Goal: Information Seeking & Learning: Check status

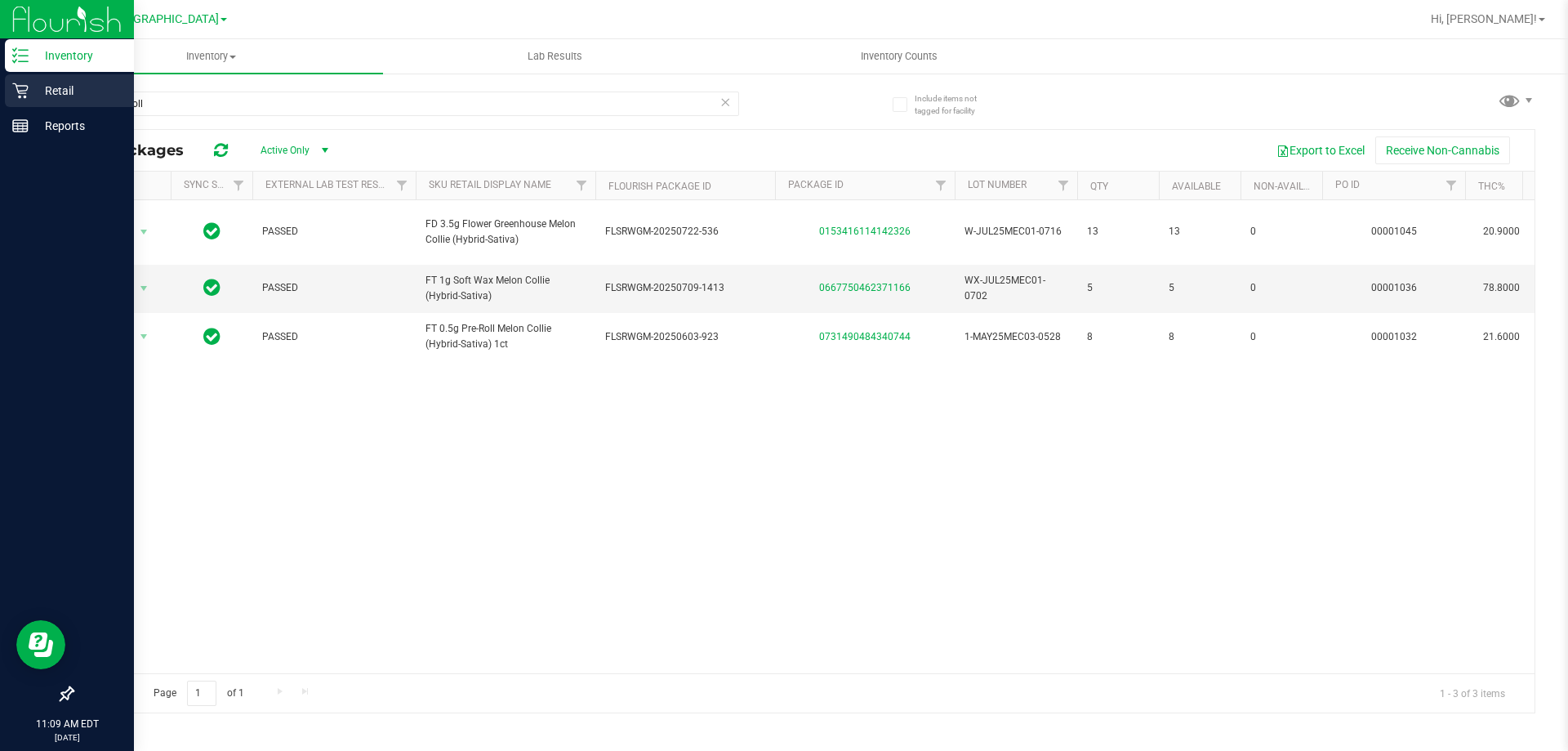
click at [70, 95] on p "Retail" at bounding box center [77, 90] width 98 height 19
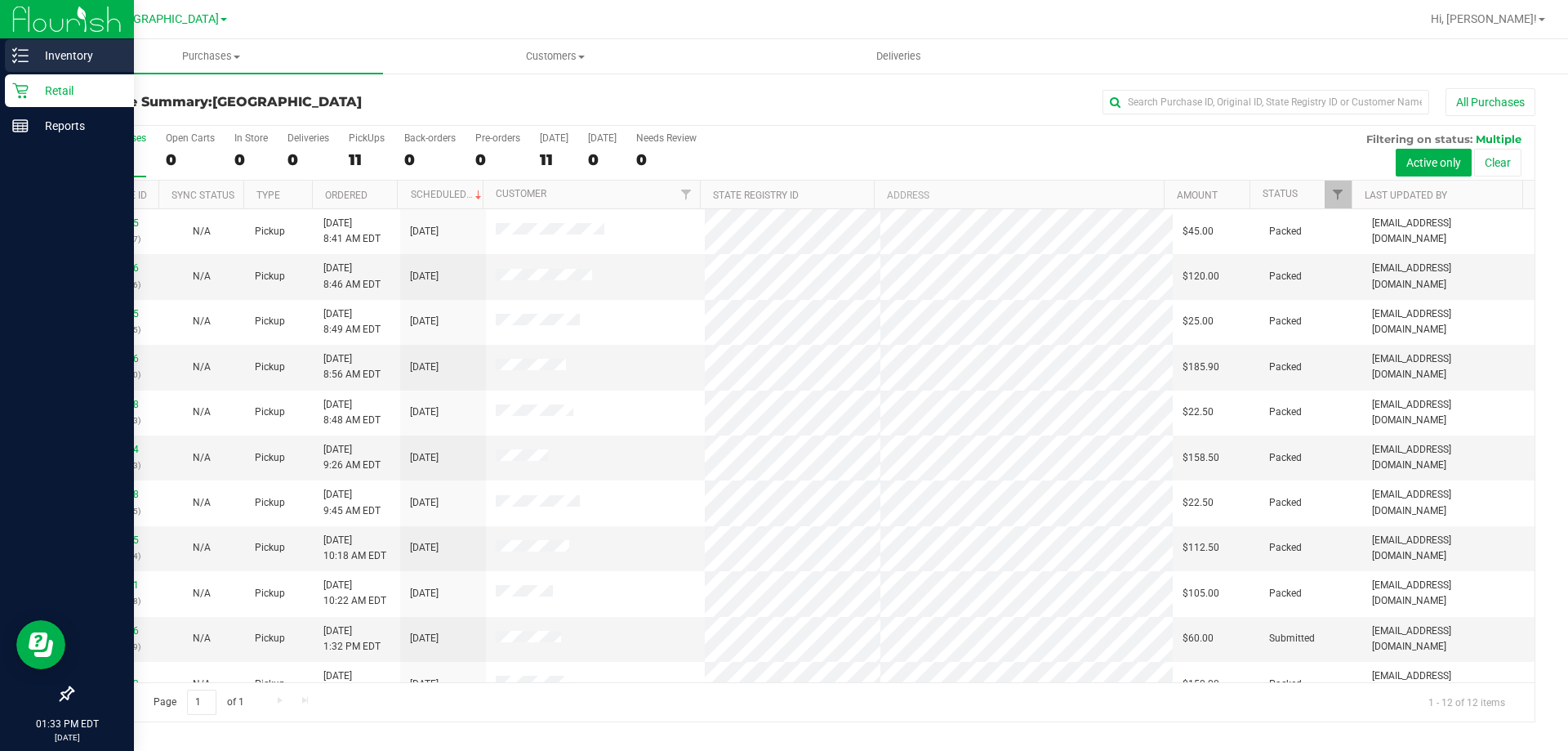
click at [62, 65] on div "Inventory" at bounding box center [69, 55] width 129 height 33
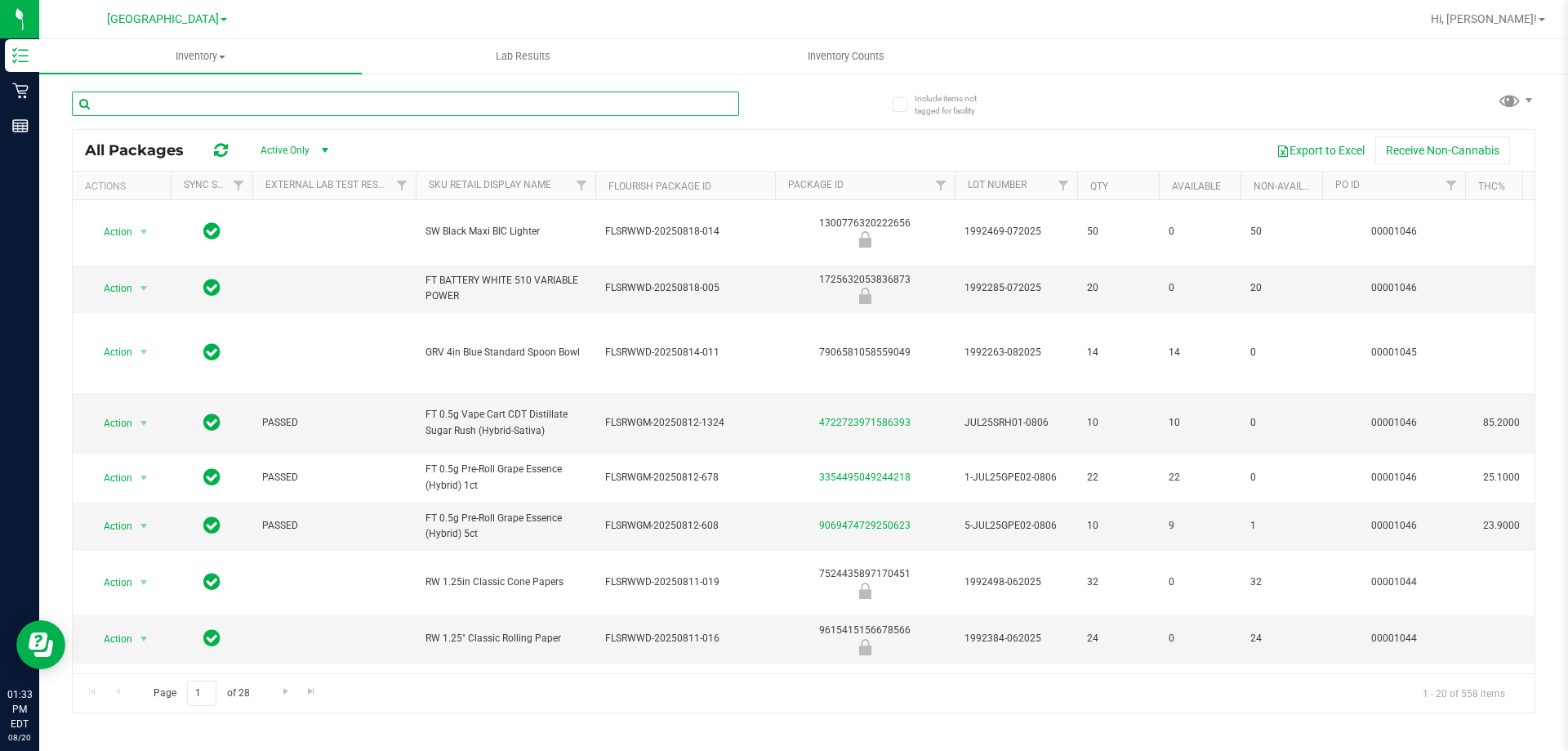
click at [235, 114] on input "text" at bounding box center [406, 103] width 668 height 24
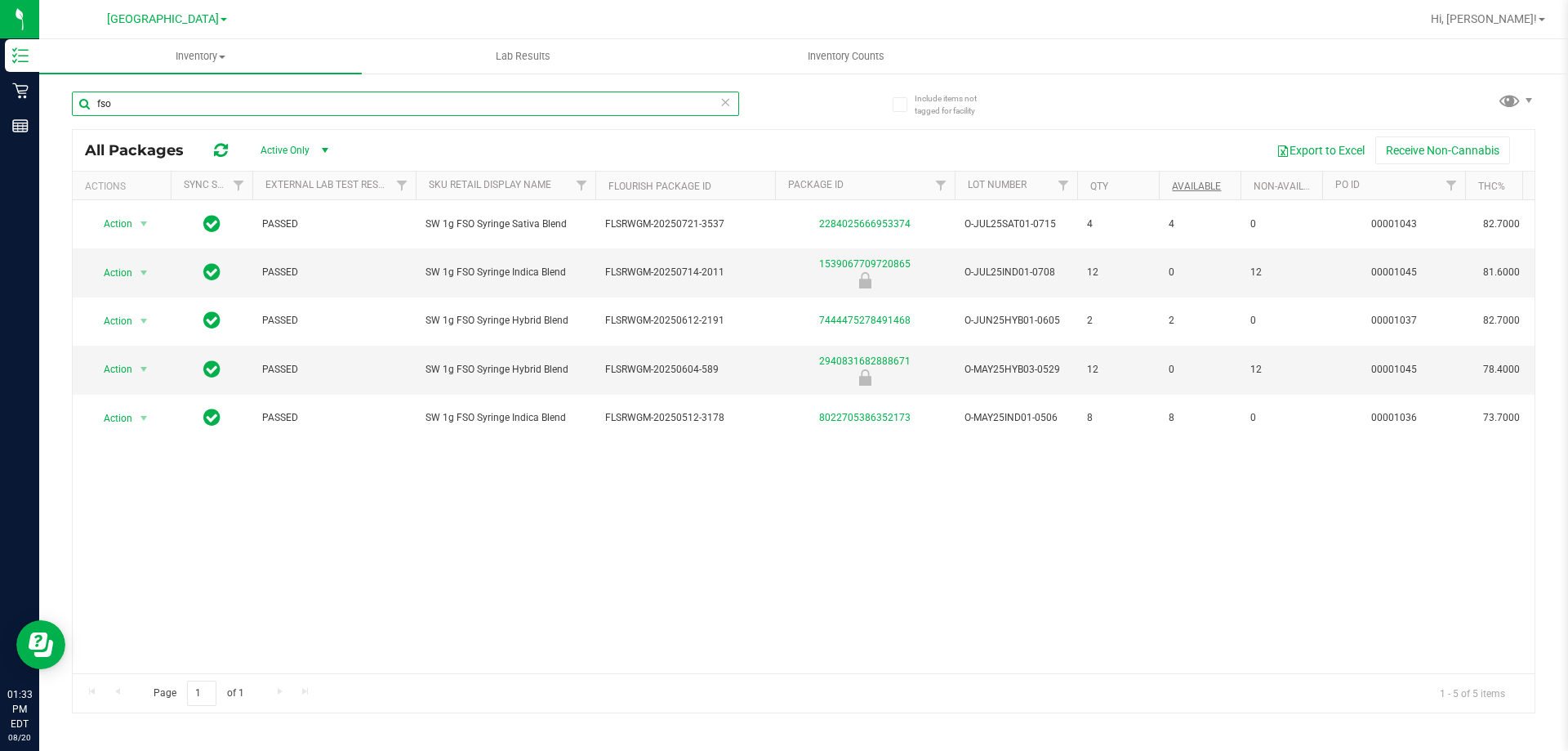
type input "fso"
click at [1190, 184] on link "Available" at bounding box center [1196, 186] width 49 height 12
click at [1190, 184] on link "Available" at bounding box center [1206, 185] width 68 height 12
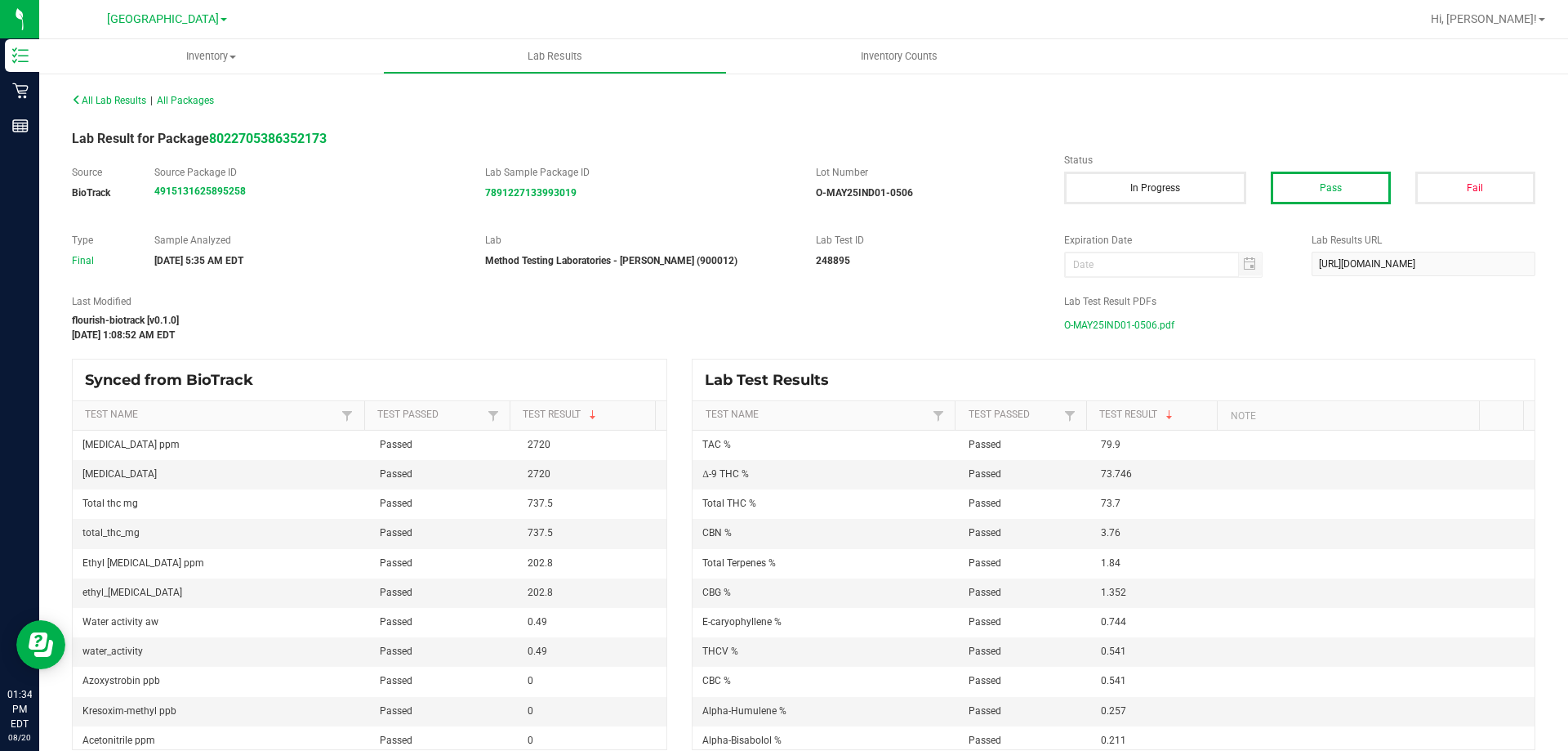
click at [1123, 321] on span "O-MAY25IND01-0506.pdf" at bounding box center [1120, 324] width 111 height 24
click at [1098, 327] on span "O-JUL25SAT01-0715.pdf" at bounding box center [1119, 324] width 109 height 24
click at [1111, 320] on span "O-JUN25HYB01-0605.pdf" at bounding box center [1121, 324] width 113 height 24
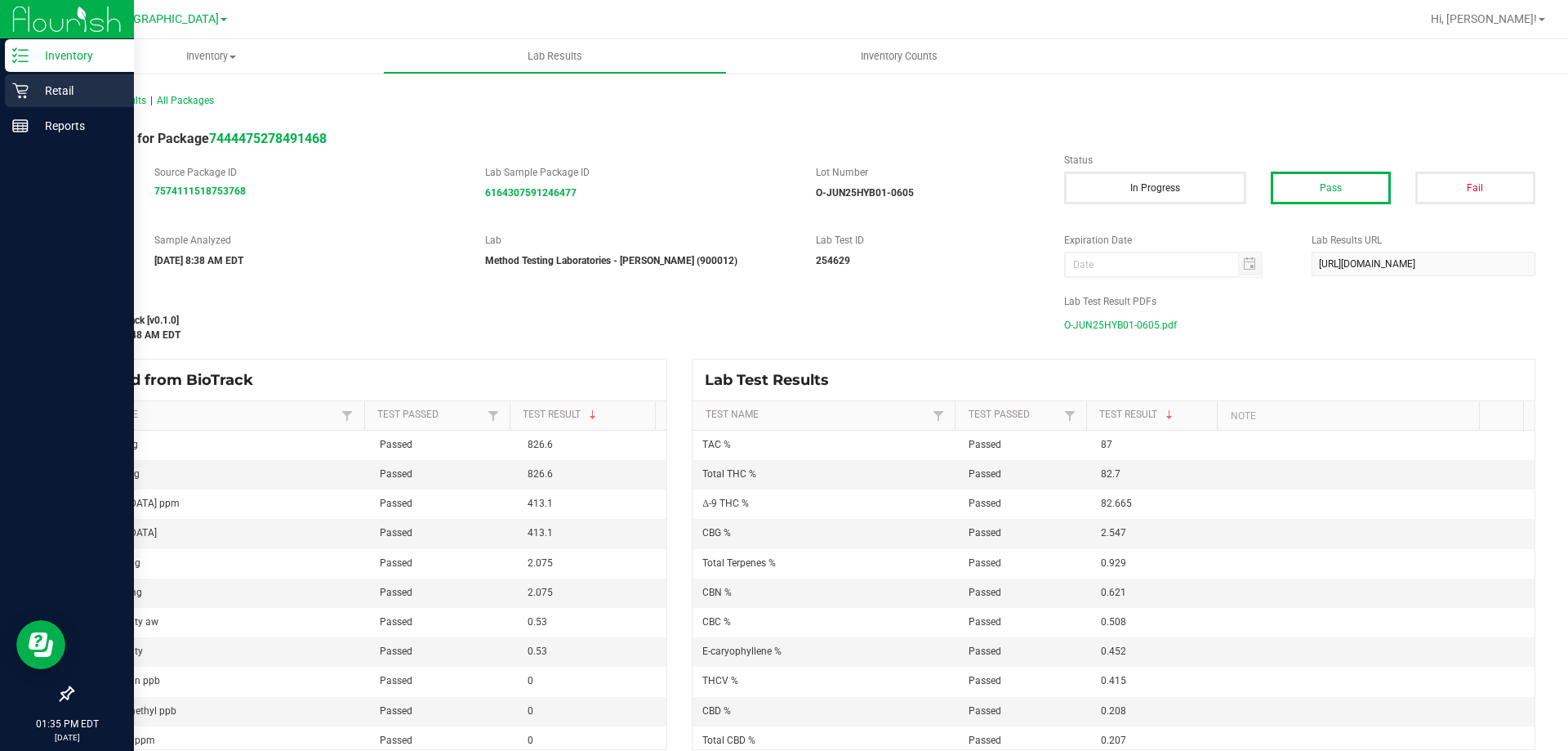
click at [72, 85] on p "Retail" at bounding box center [77, 90] width 98 height 19
